Goal: Check status: Check status

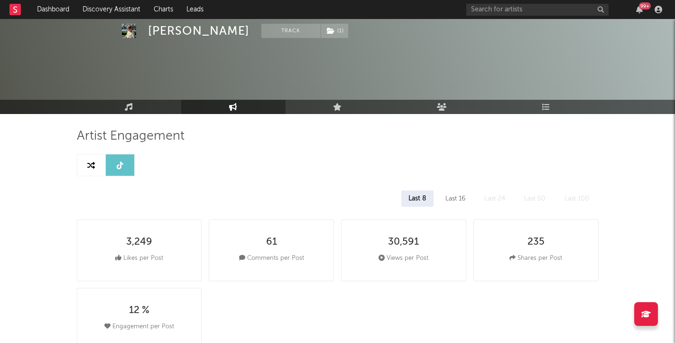
select select "1w"
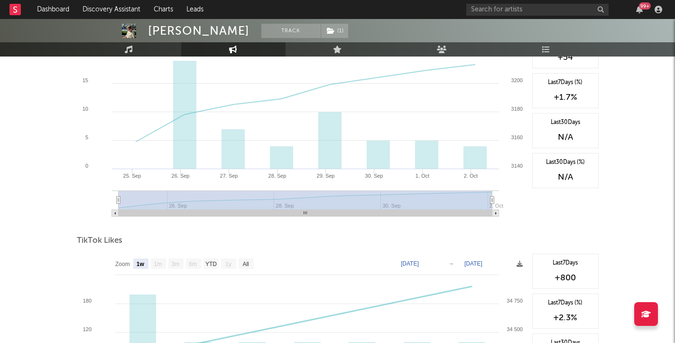
scroll to position [580, 0]
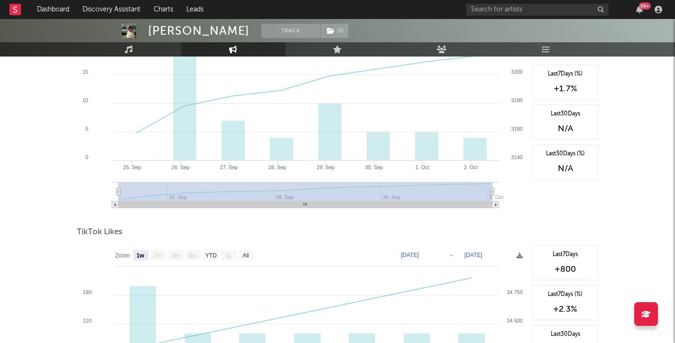
click at [508, 186] on rect at bounding box center [302, 120] width 451 height 190
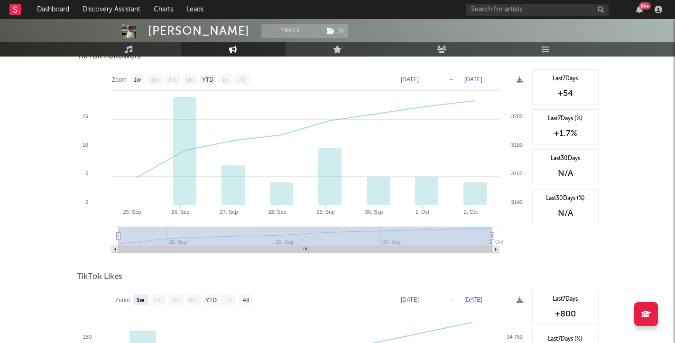
scroll to position [538, 0]
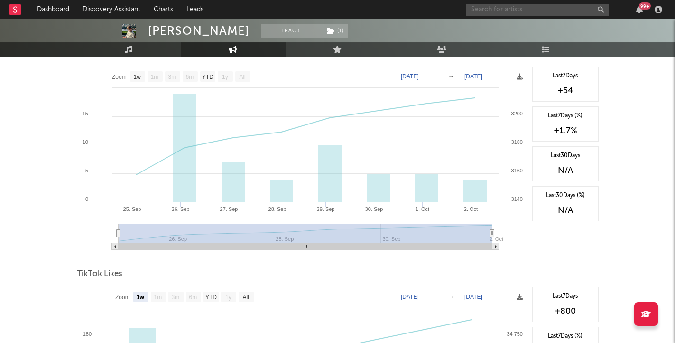
click at [490, 9] on input "text" at bounding box center [538, 10] width 142 height 12
paste input "[URL][DOMAIN_NAME]"
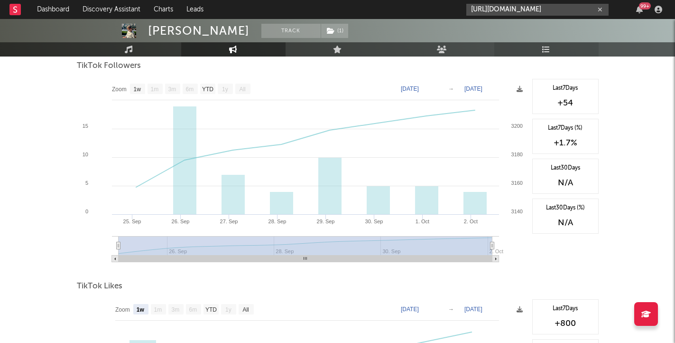
scroll to position [516, 0]
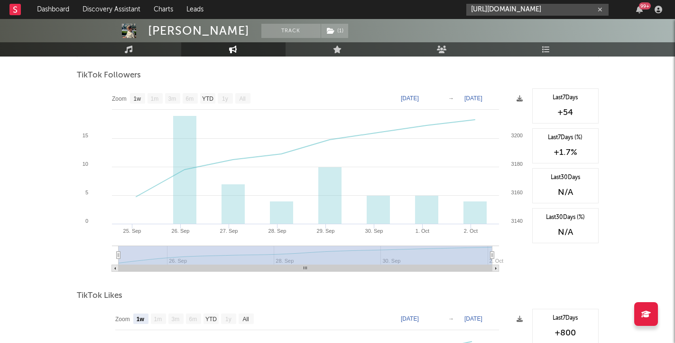
type input "[URL][DOMAIN_NAME]"
click at [15, 10] on rect at bounding box center [14, 9] width 11 height 11
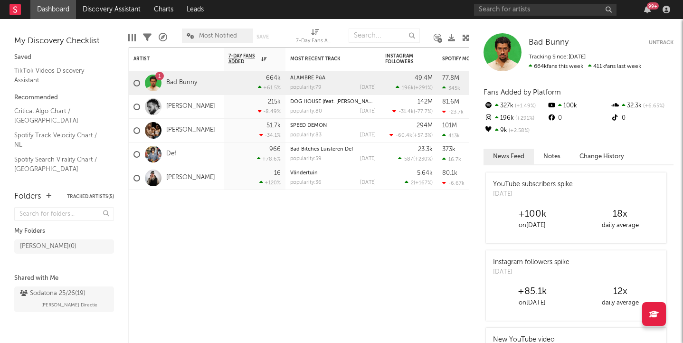
click at [506, 17] on div "99 +" at bounding box center [573, 9] width 199 height 19
